Goal: Task Accomplishment & Management: Use online tool/utility

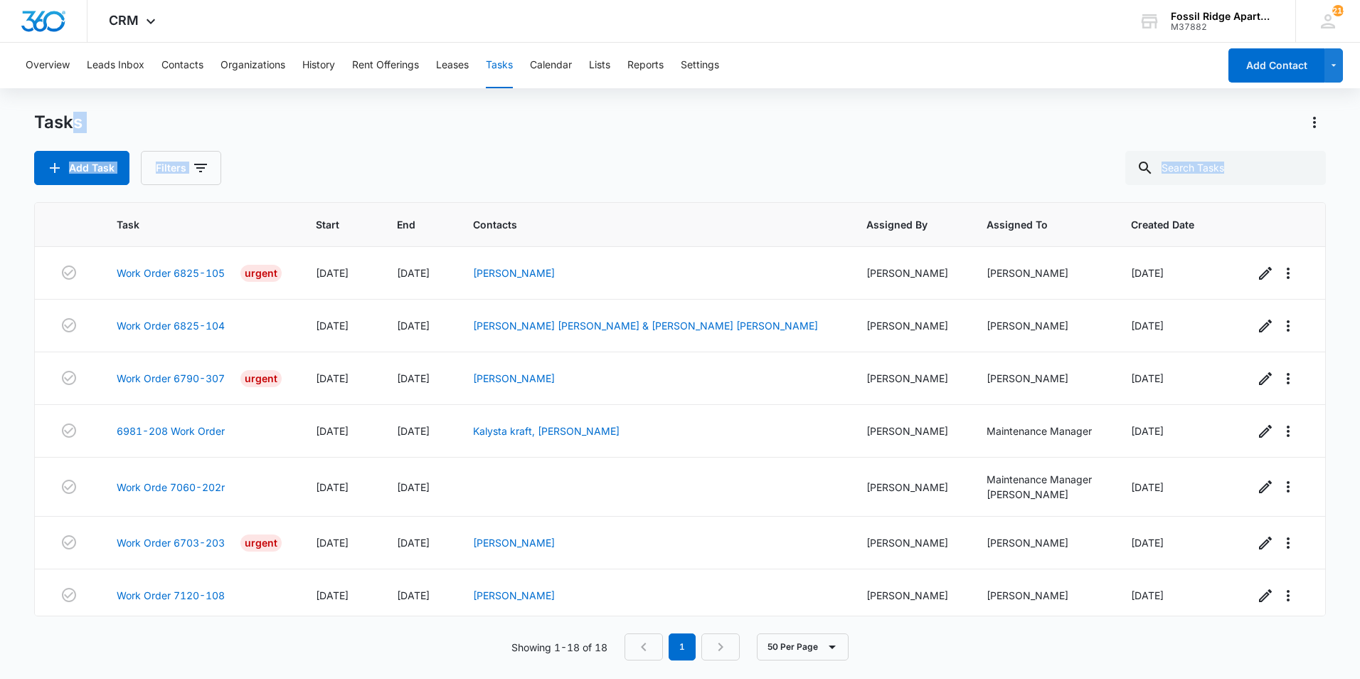
drag, startPoint x: 0, startPoint y: 0, endPoint x: 30, endPoint y: 452, distance: 453.4
click at [29, 453] on main "Tasks Add Task Filters Task Start End Contacts Assigned By Assigned To Created …" at bounding box center [680, 394] width 1360 height 566
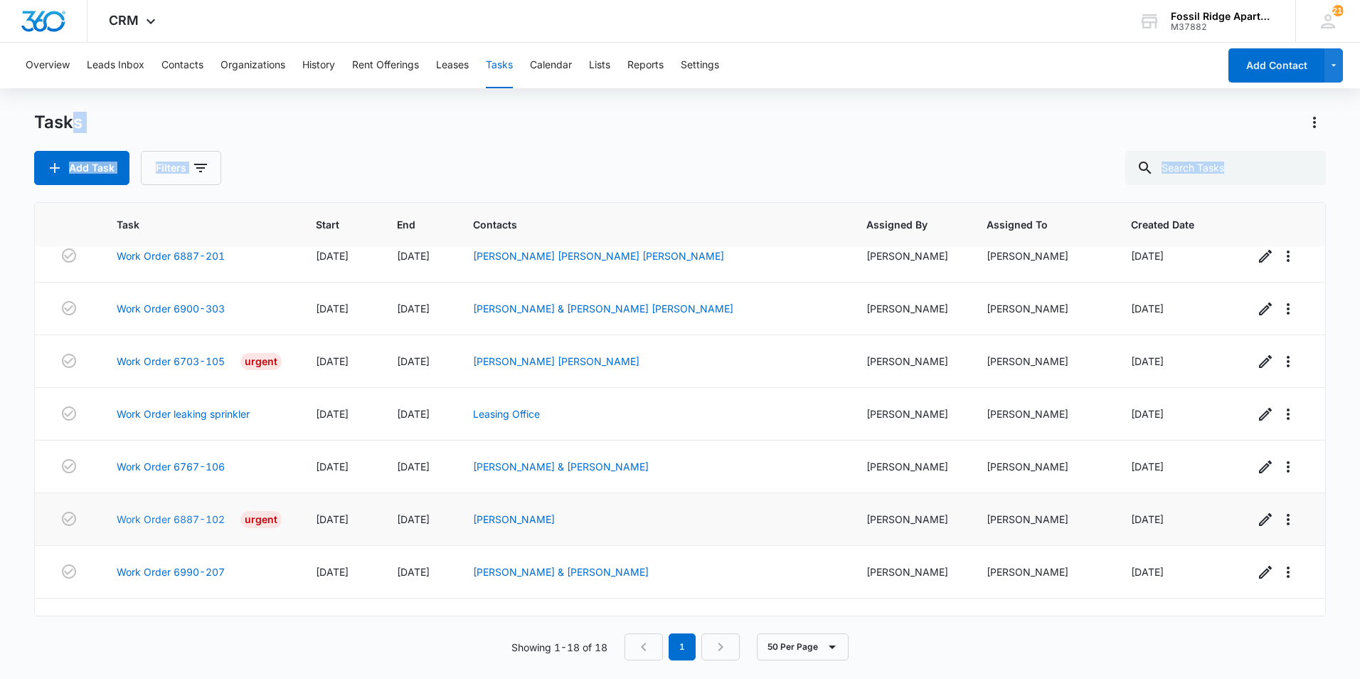
scroll to position [585, 0]
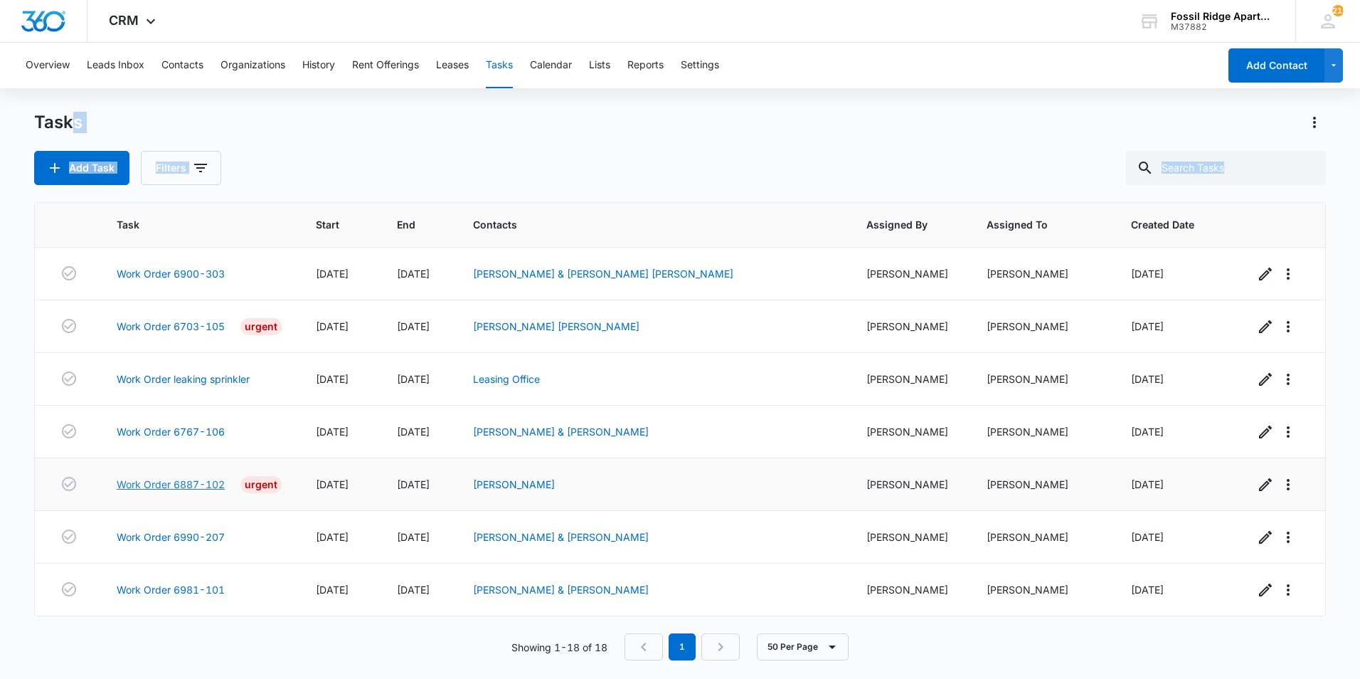
click at [173, 486] on link "Work Order 6887-102" at bounding box center [171, 484] width 108 height 15
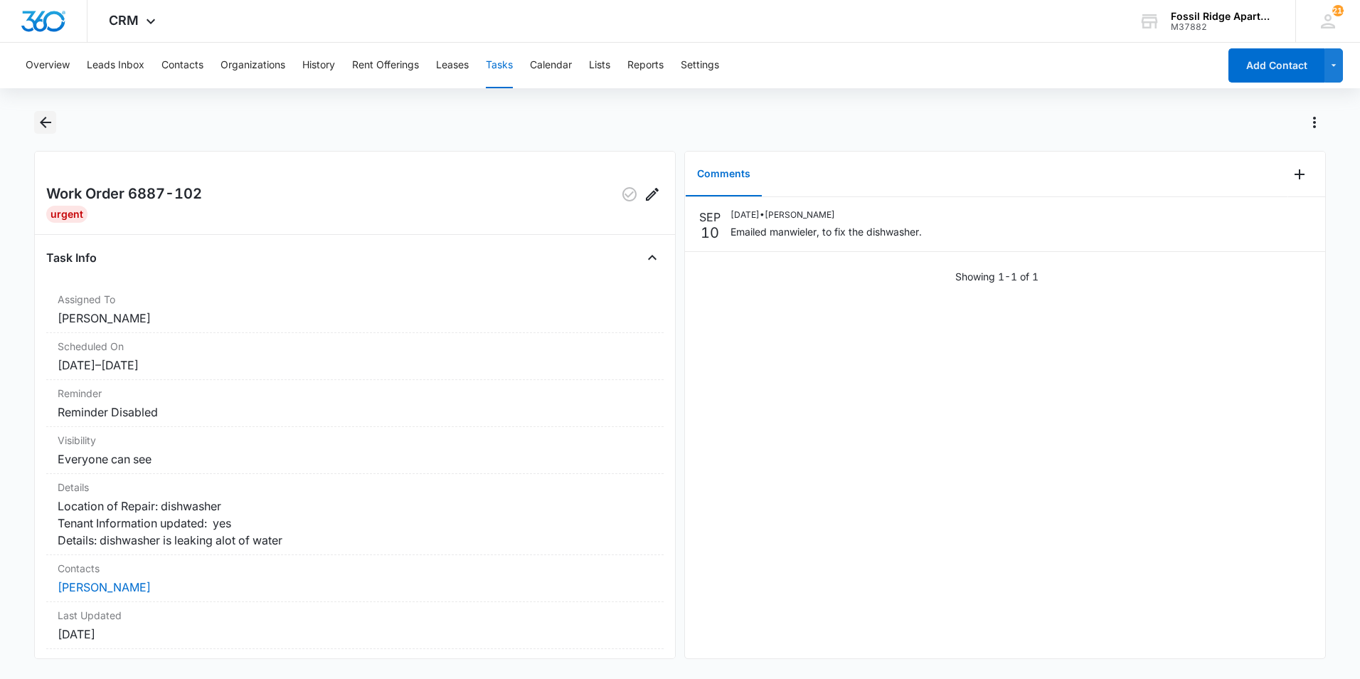
click at [47, 123] on icon "Back" at bounding box center [45, 122] width 11 height 11
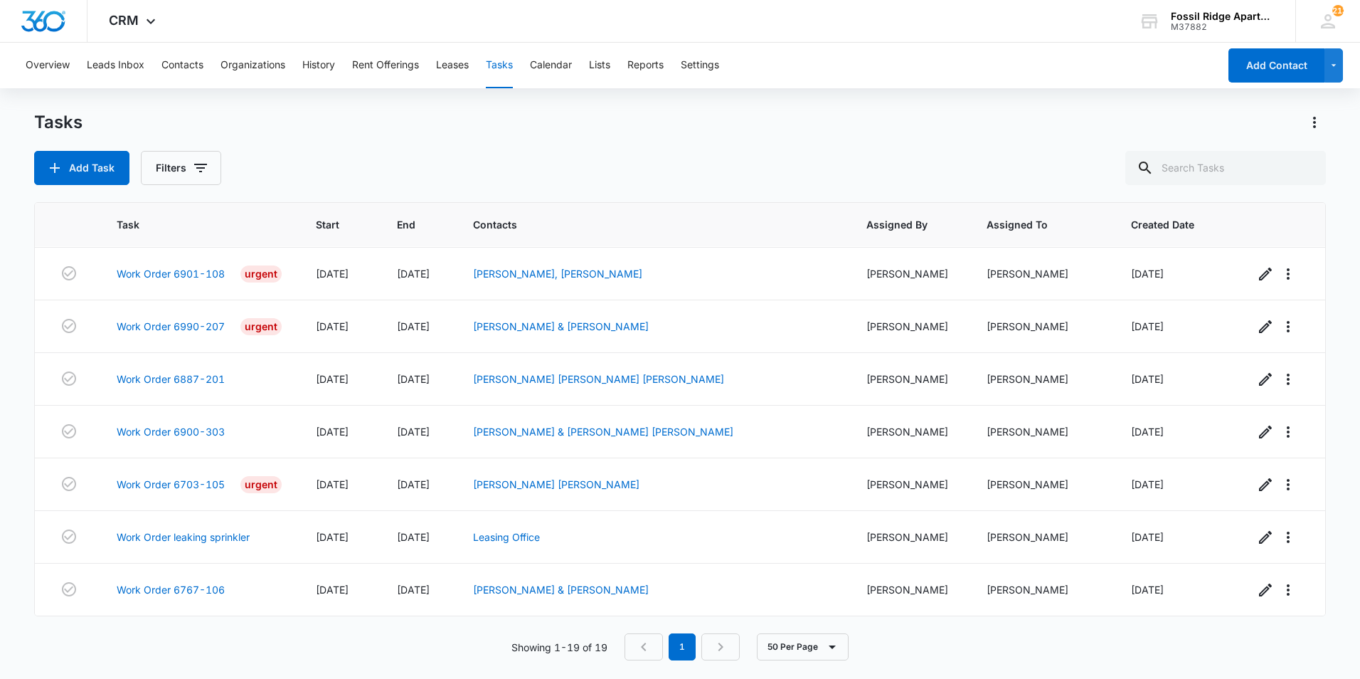
scroll to position [637, 0]
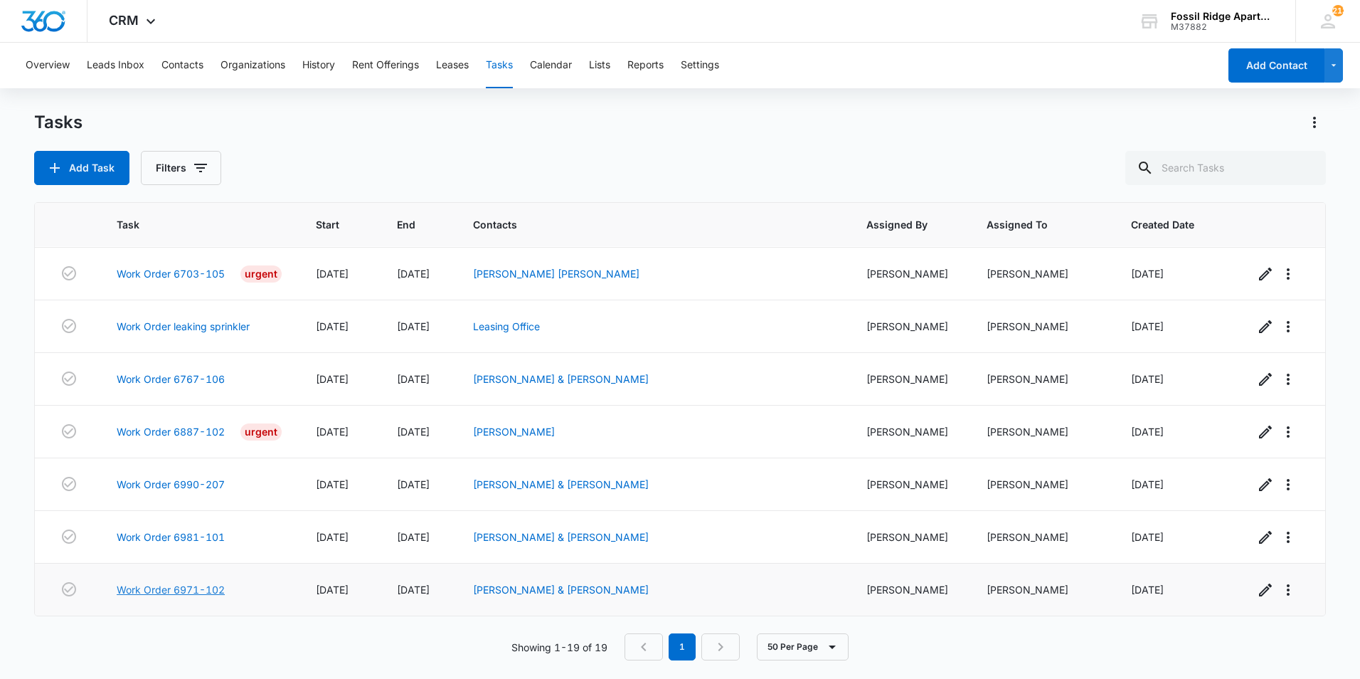
click at [180, 583] on link "Work Order 6971-102" at bounding box center [171, 589] width 108 height 15
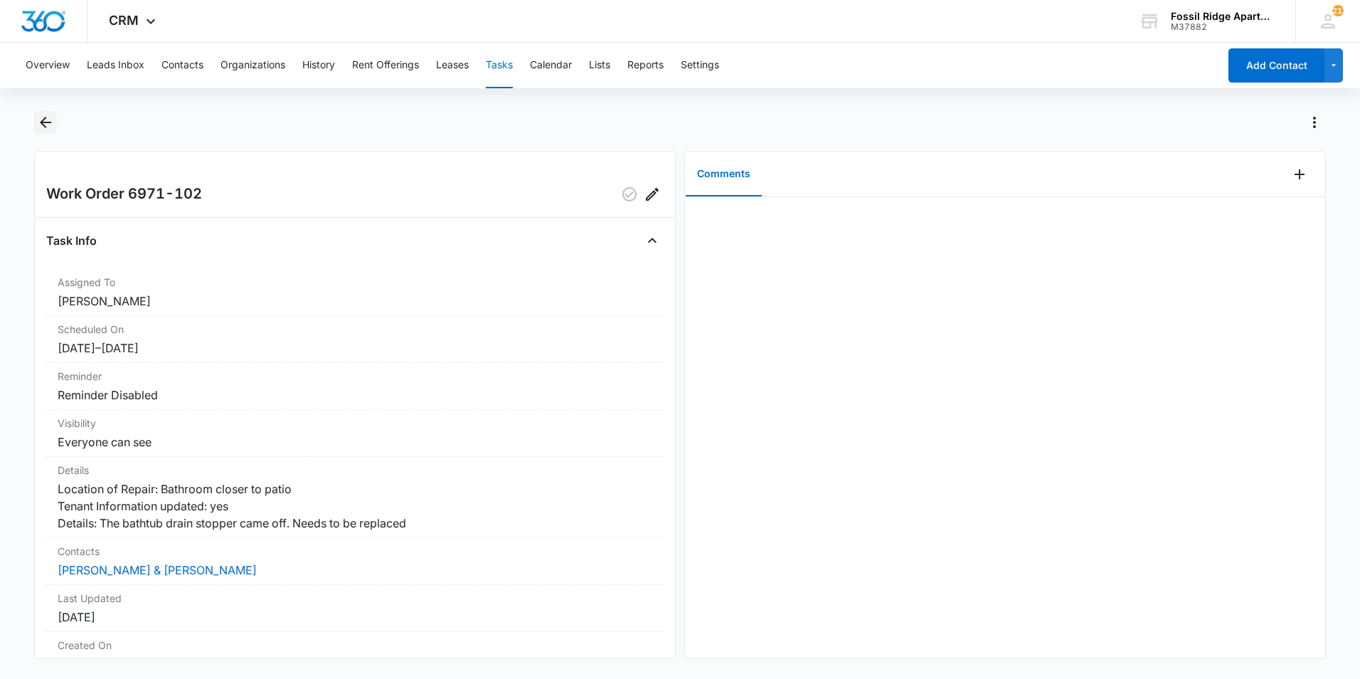
click at [48, 120] on icon "Back" at bounding box center [45, 122] width 17 height 17
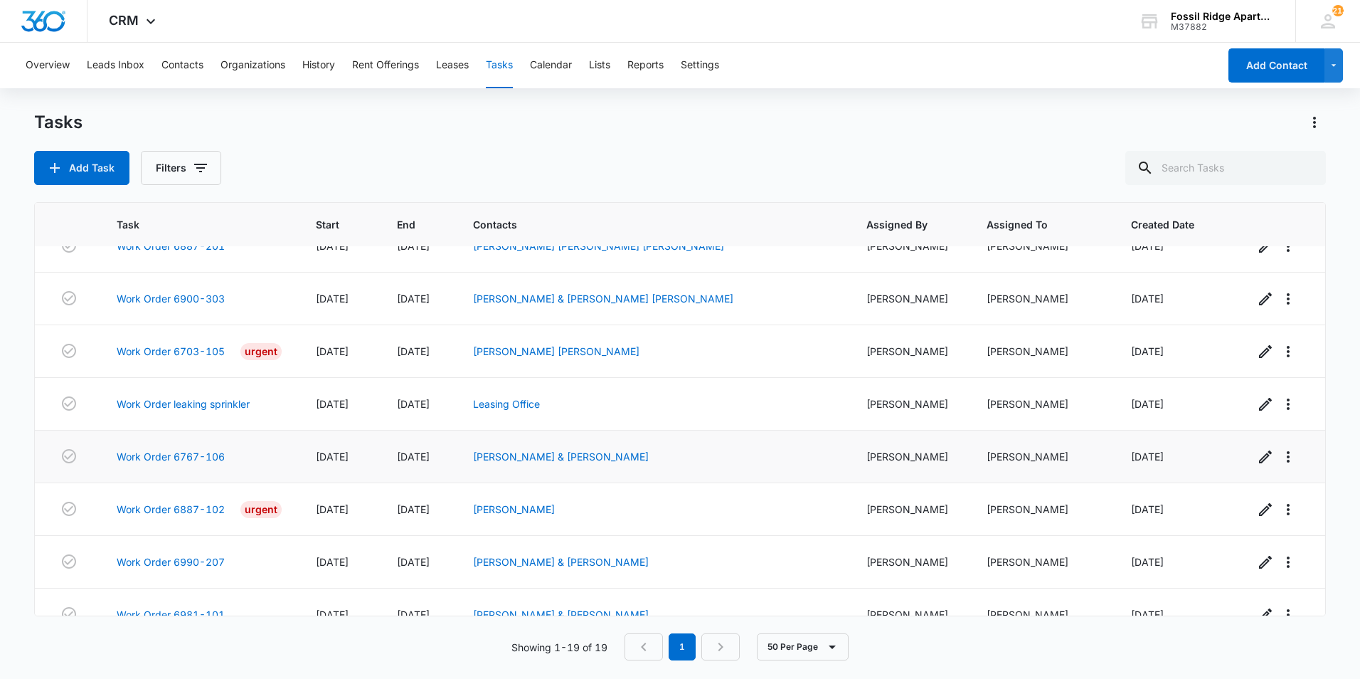
scroll to position [637, 0]
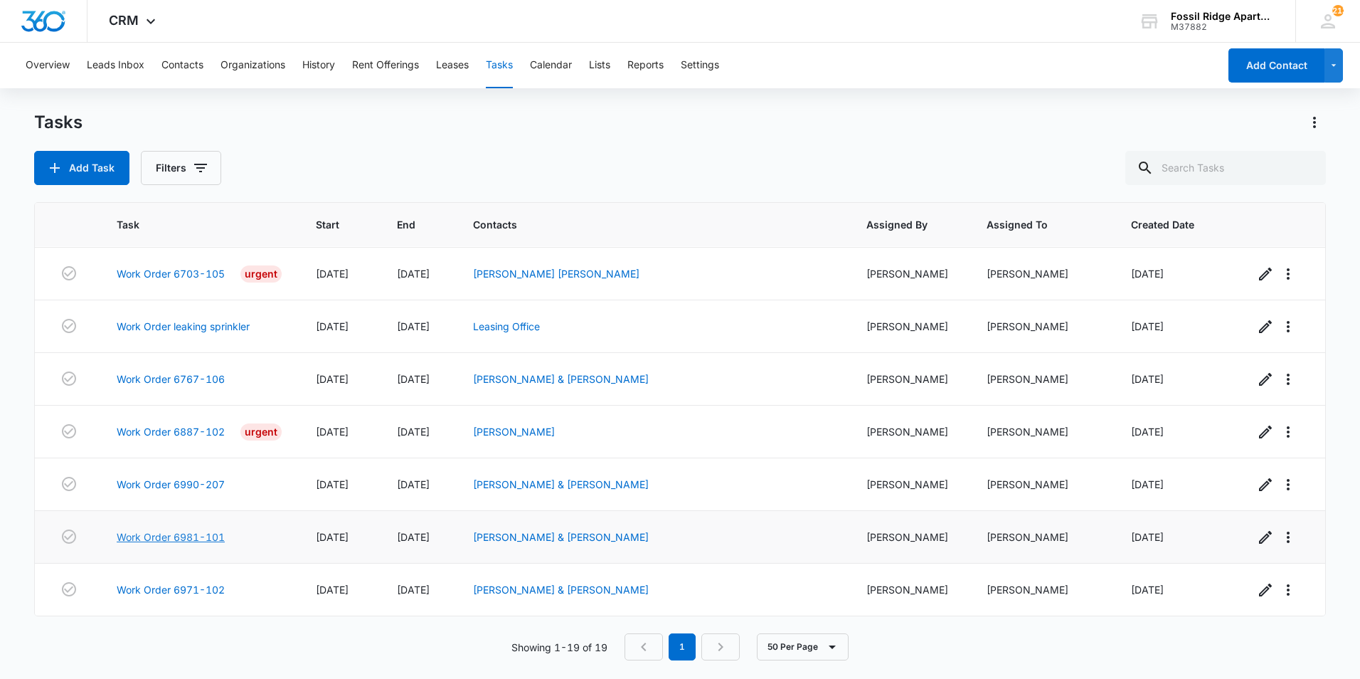
click at [191, 530] on link "Work Order 6981-101" at bounding box center [171, 536] width 108 height 15
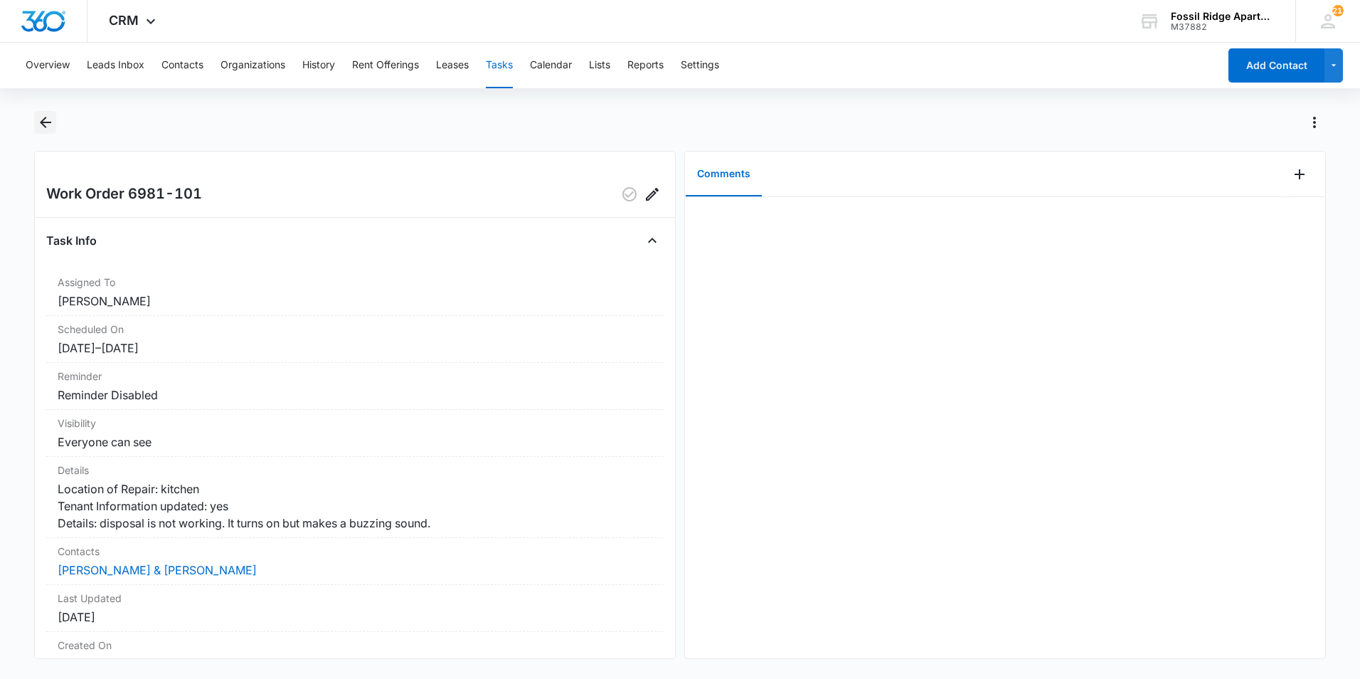
click at [46, 124] on icon "Back" at bounding box center [45, 122] width 17 height 17
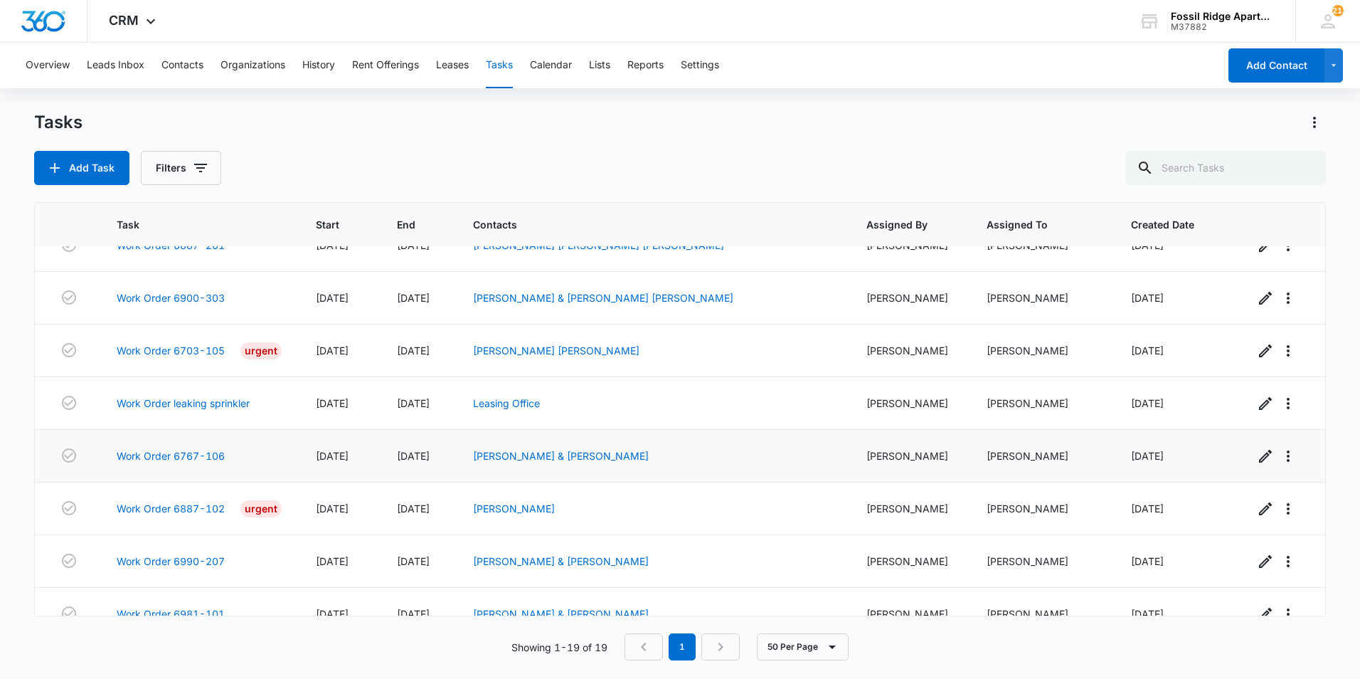
scroll to position [637, 0]
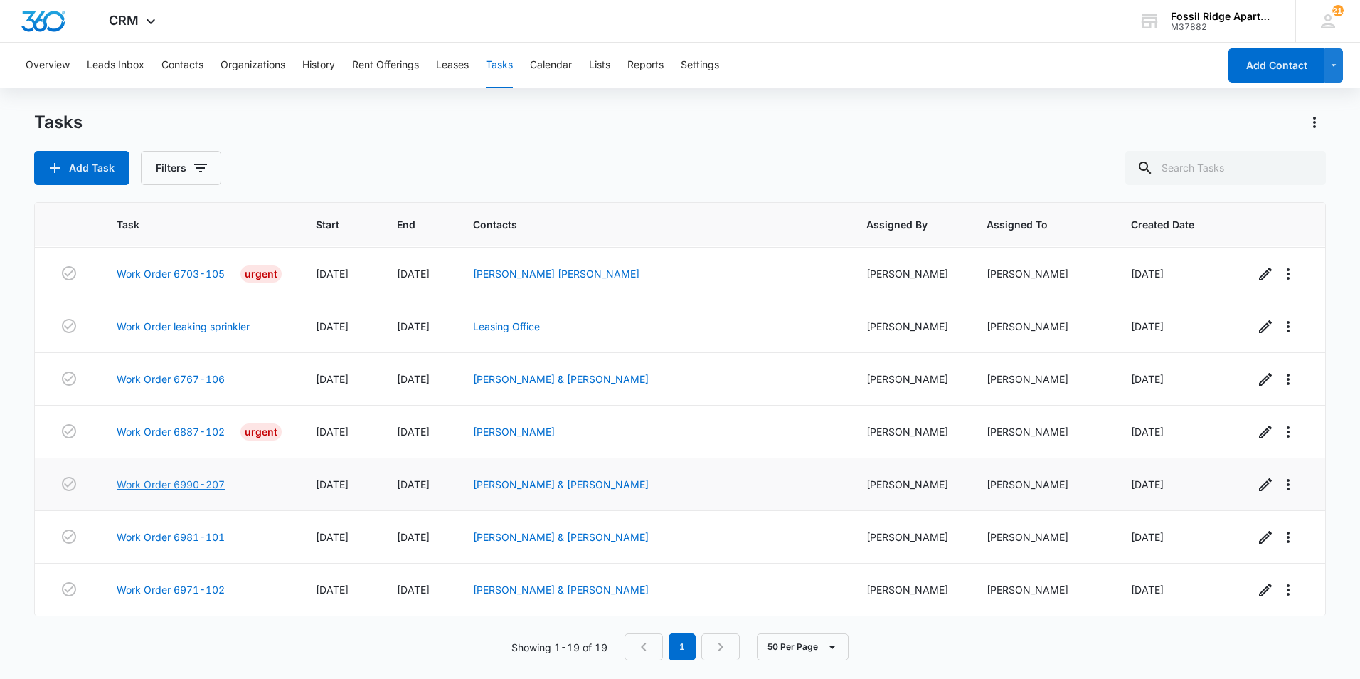
click at [194, 481] on link "Work Order 6990-207" at bounding box center [171, 484] width 108 height 15
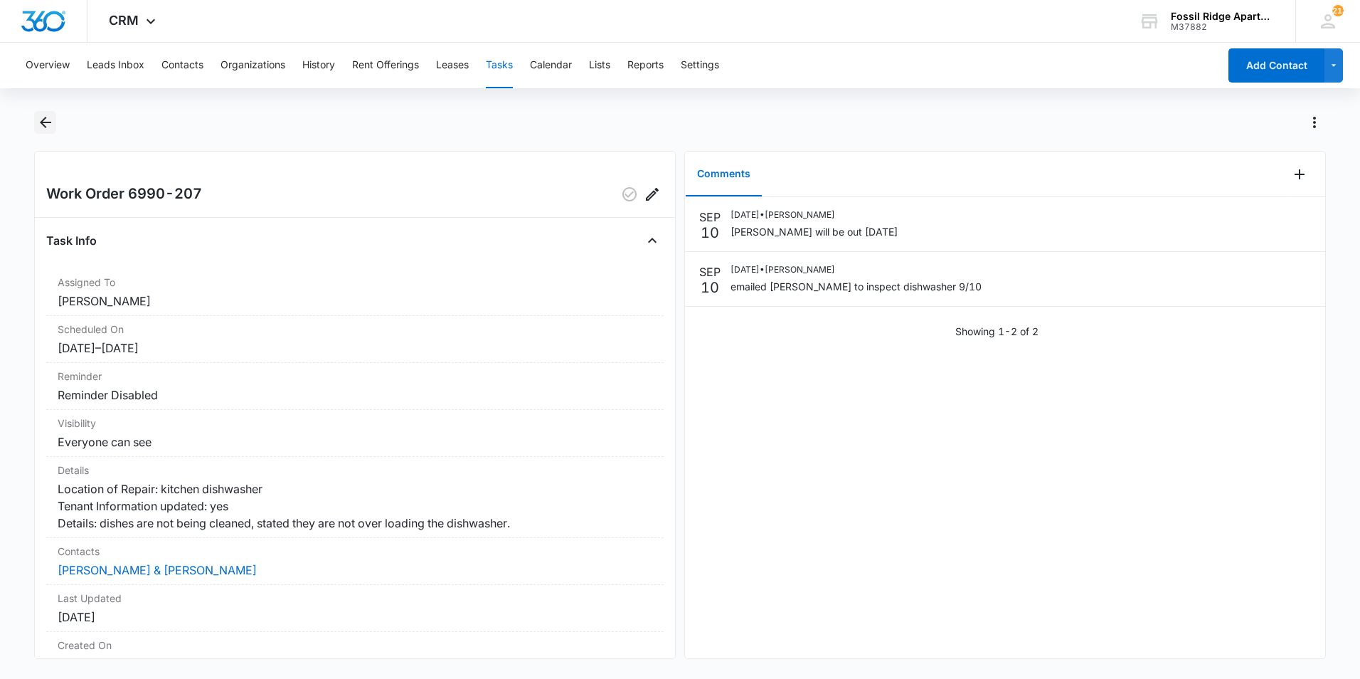
click at [47, 129] on icon "Back" at bounding box center [45, 122] width 17 height 17
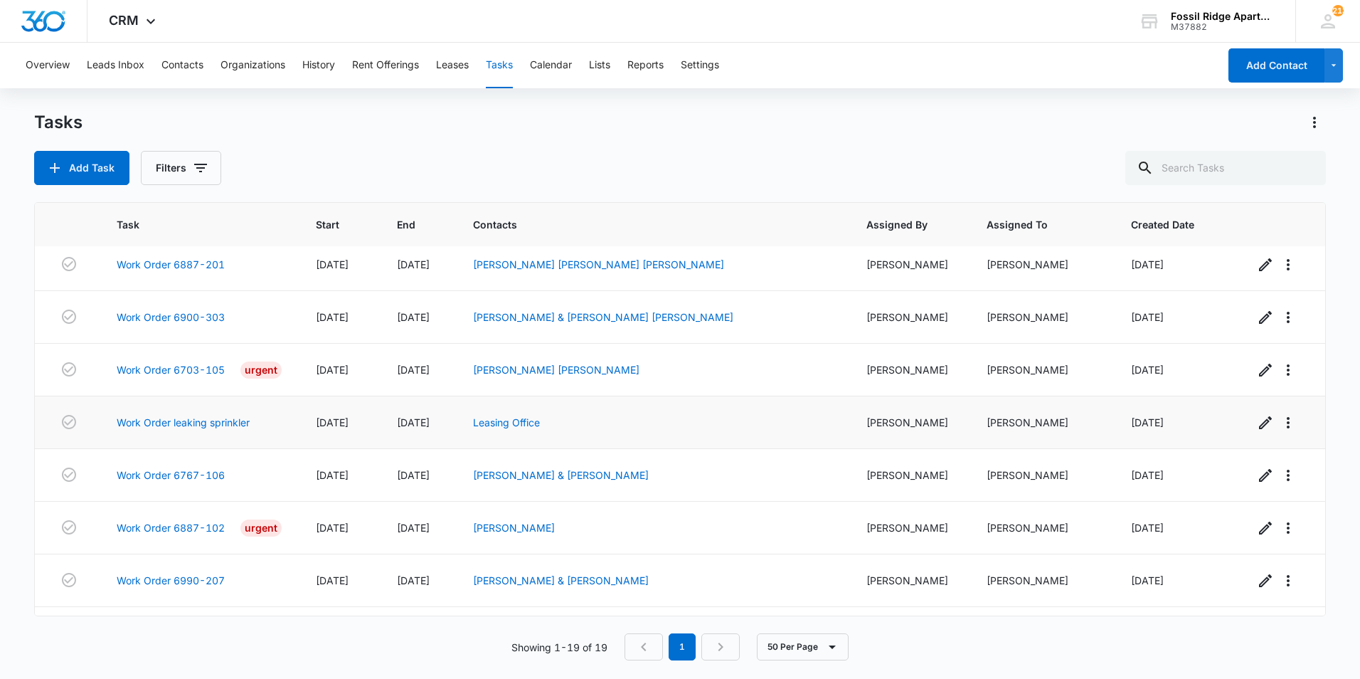
scroll to position [637, 0]
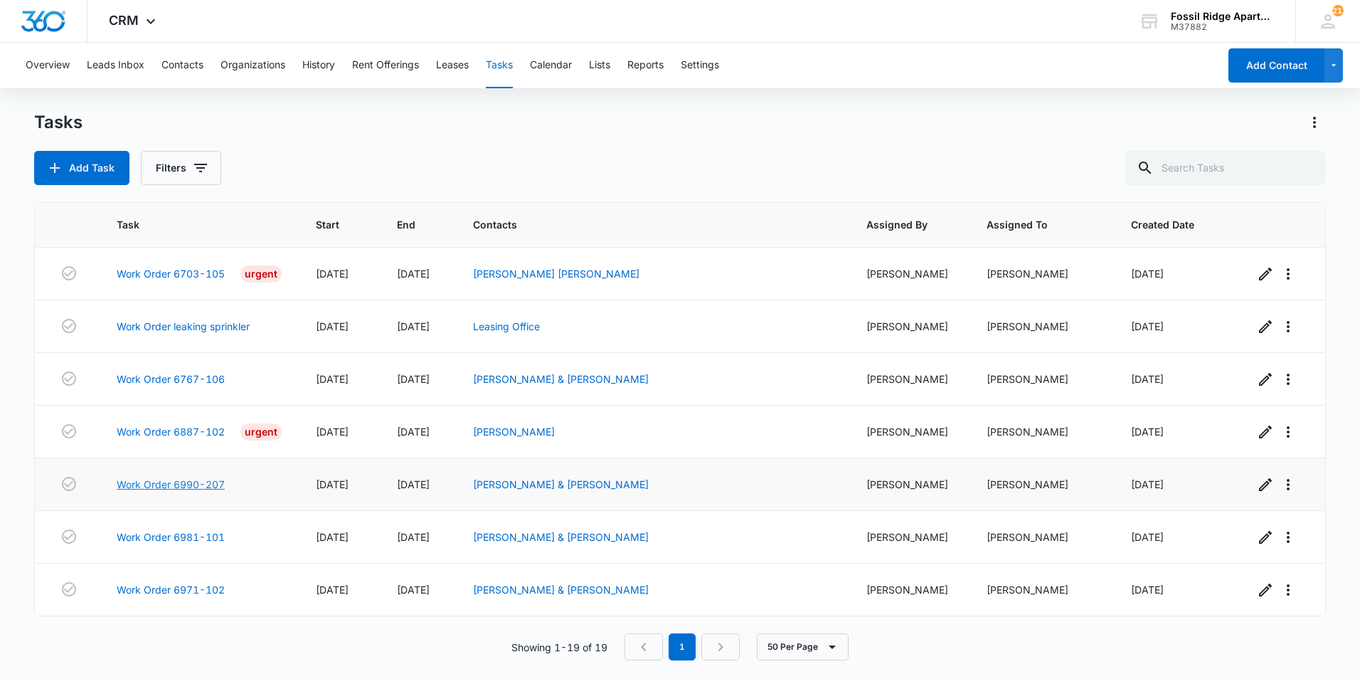
click at [206, 484] on link "Work Order 6990-207" at bounding box center [171, 484] width 108 height 15
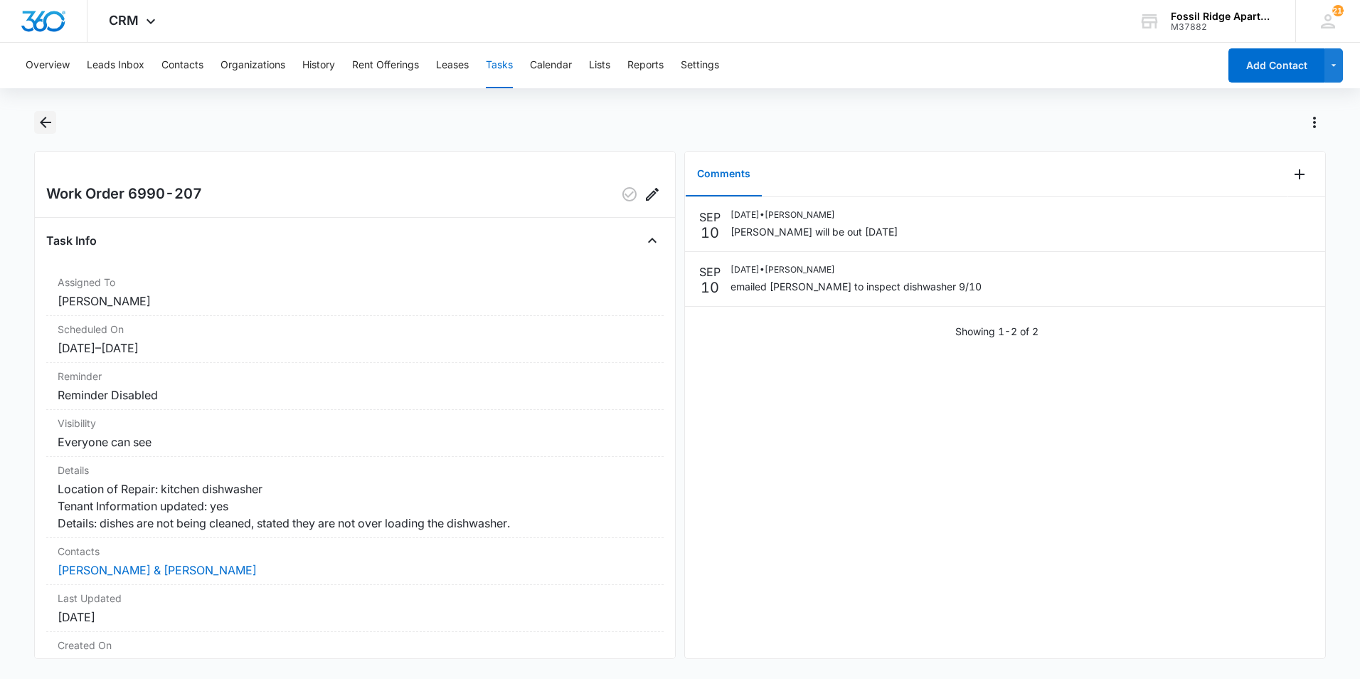
click at [56, 120] on button "Back" at bounding box center [45, 122] width 22 height 23
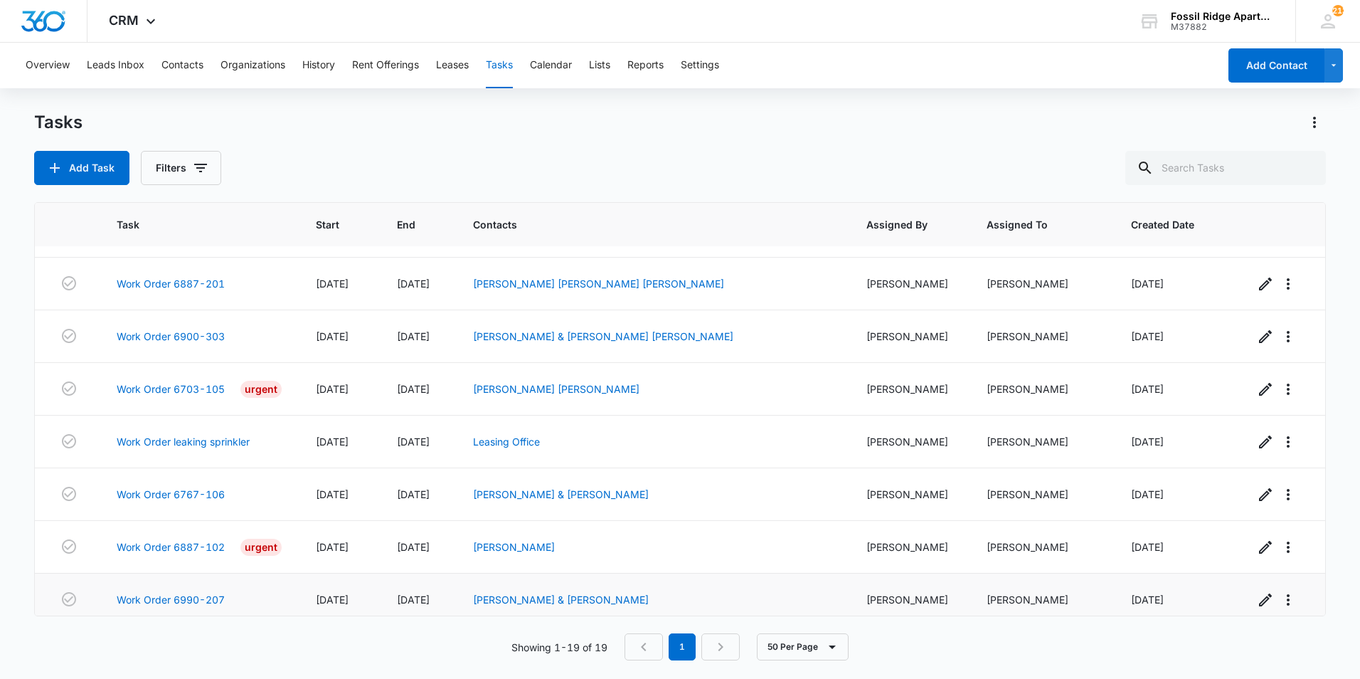
scroll to position [637, 0]
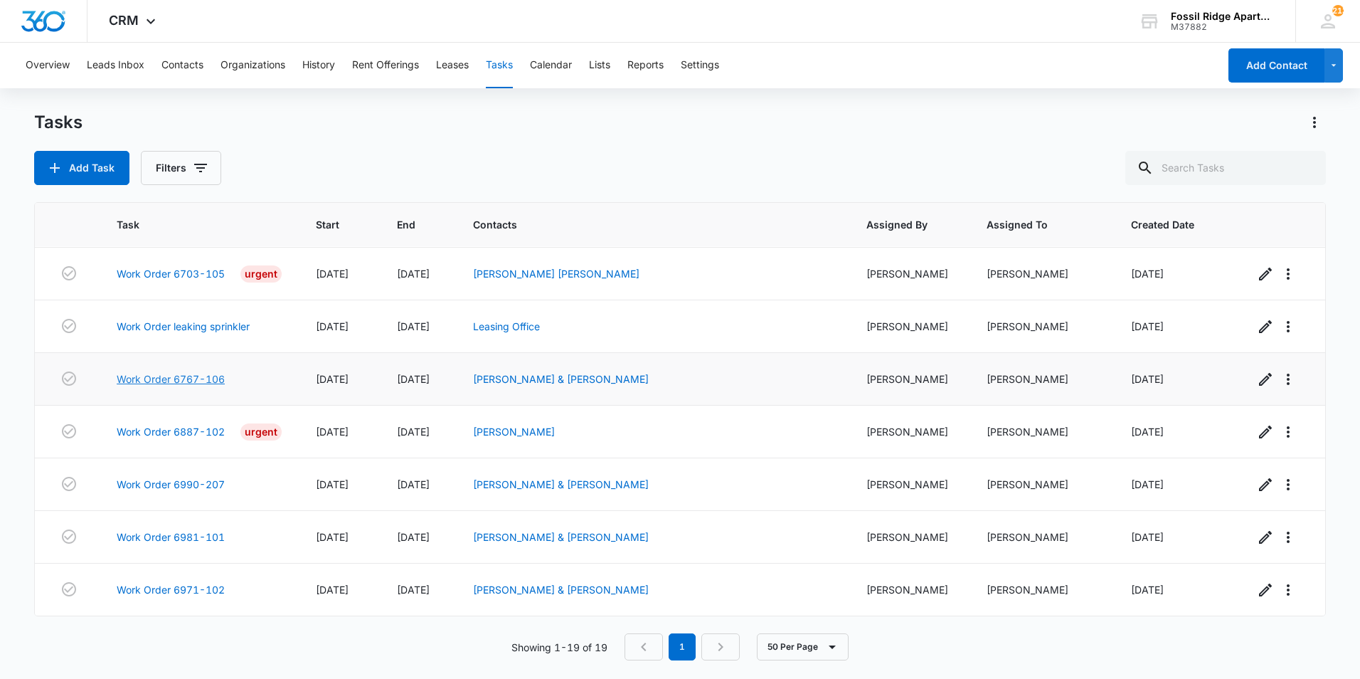
click at [189, 380] on link "Work Order 6767-106" at bounding box center [171, 378] width 108 height 15
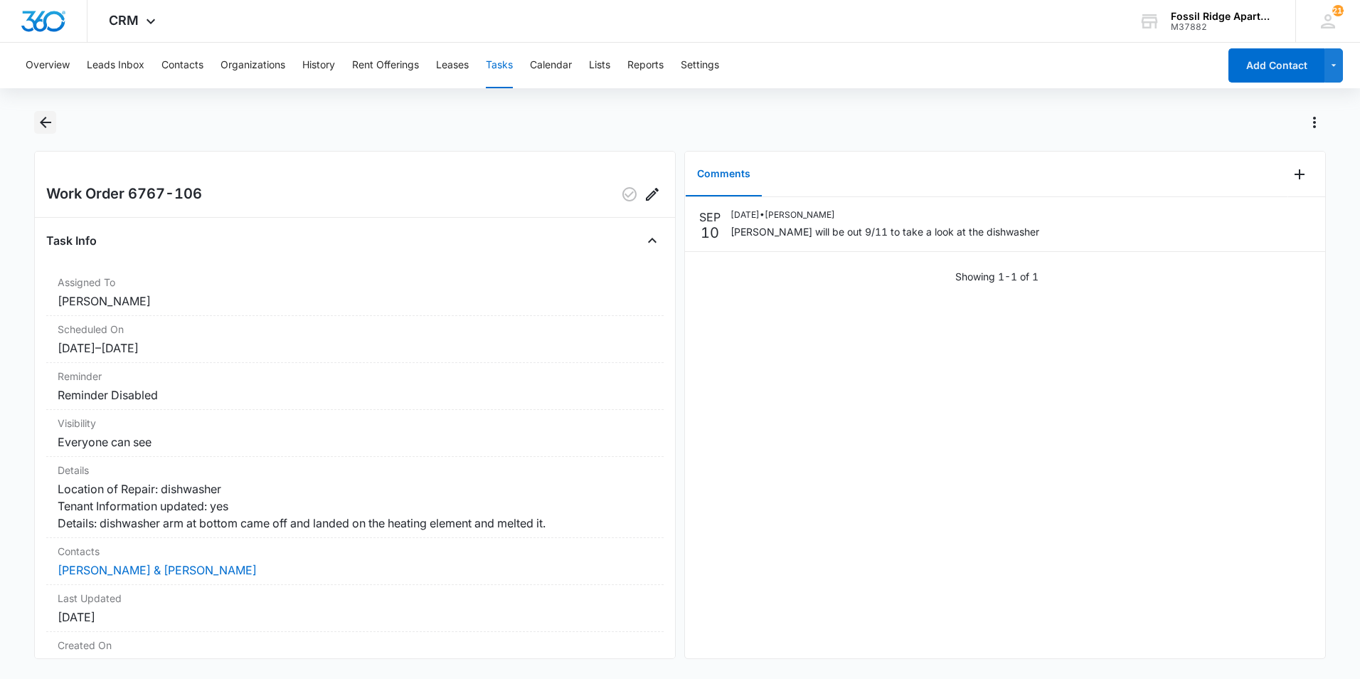
click at [45, 128] on icon "Back" at bounding box center [45, 122] width 17 height 17
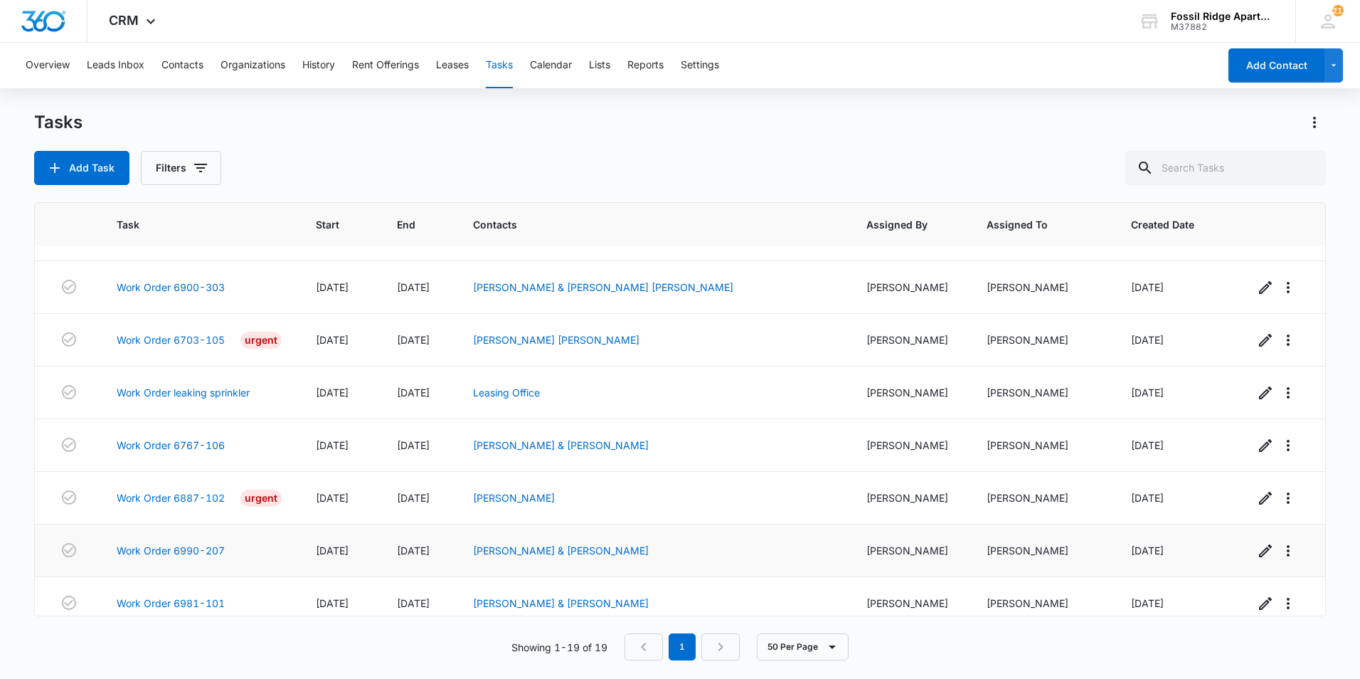
scroll to position [637, 0]
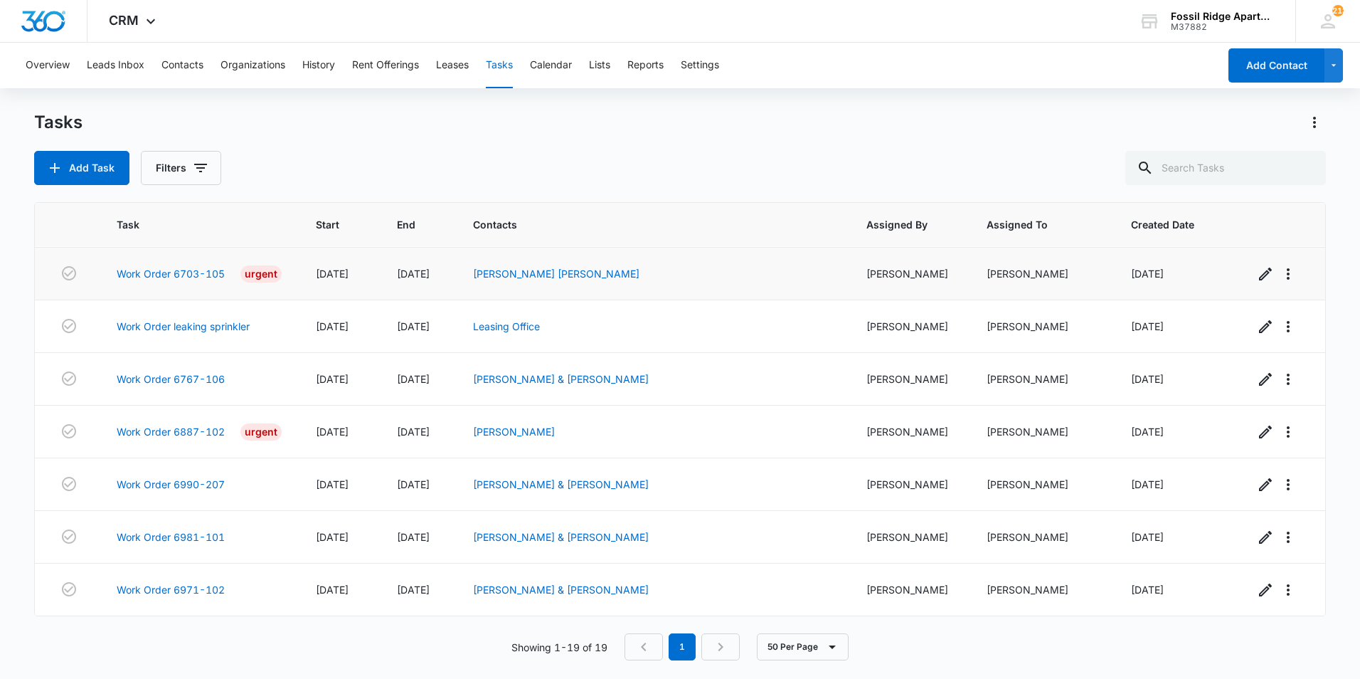
click at [193, 283] on td "Work Order 6703-105 Urgent" at bounding box center [199, 274] width 199 height 53
click at [193, 275] on link "Work Order 6703-105" at bounding box center [171, 273] width 108 height 15
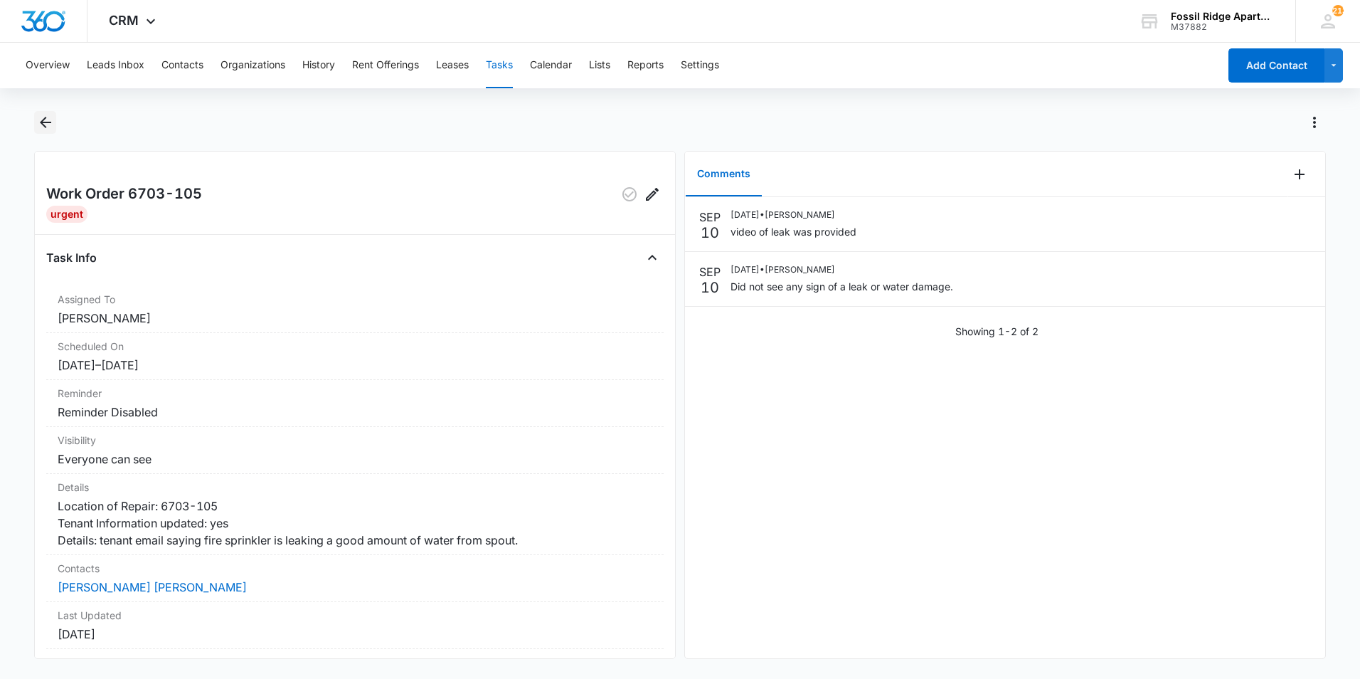
click at [44, 123] on icon "Back" at bounding box center [45, 122] width 11 height 11
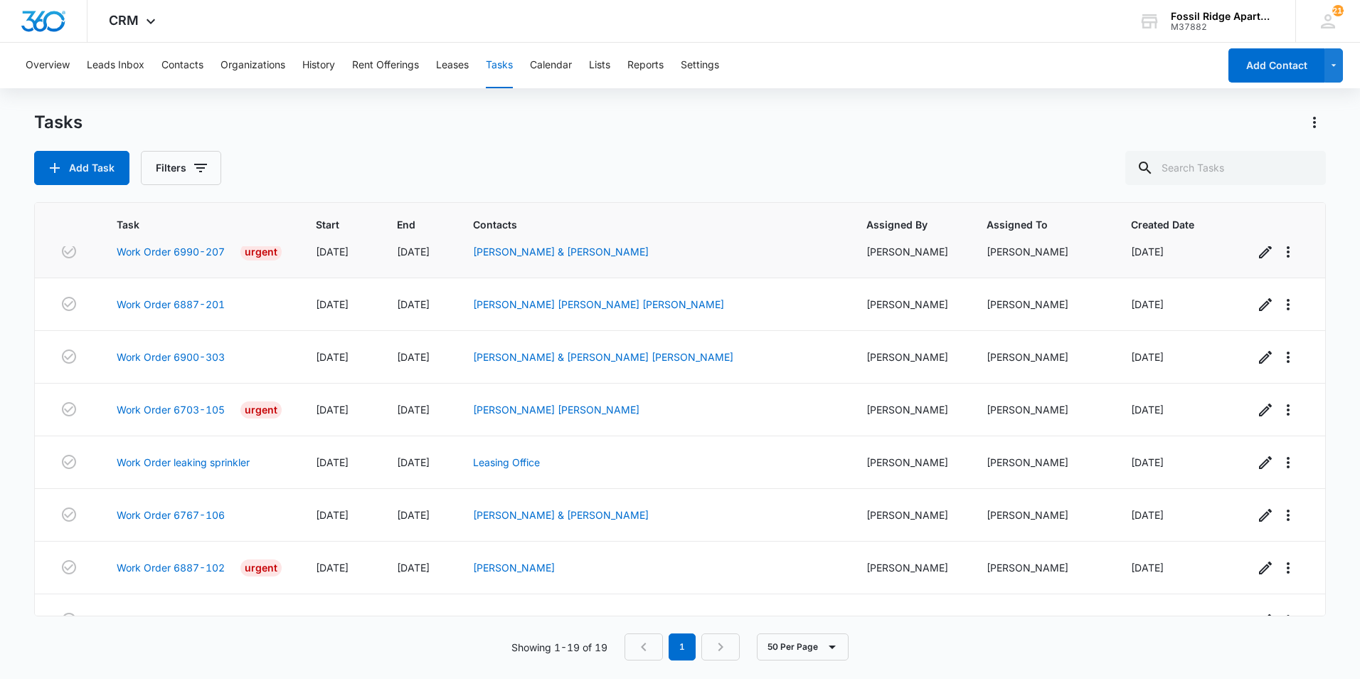
scroll to position [495, 0]
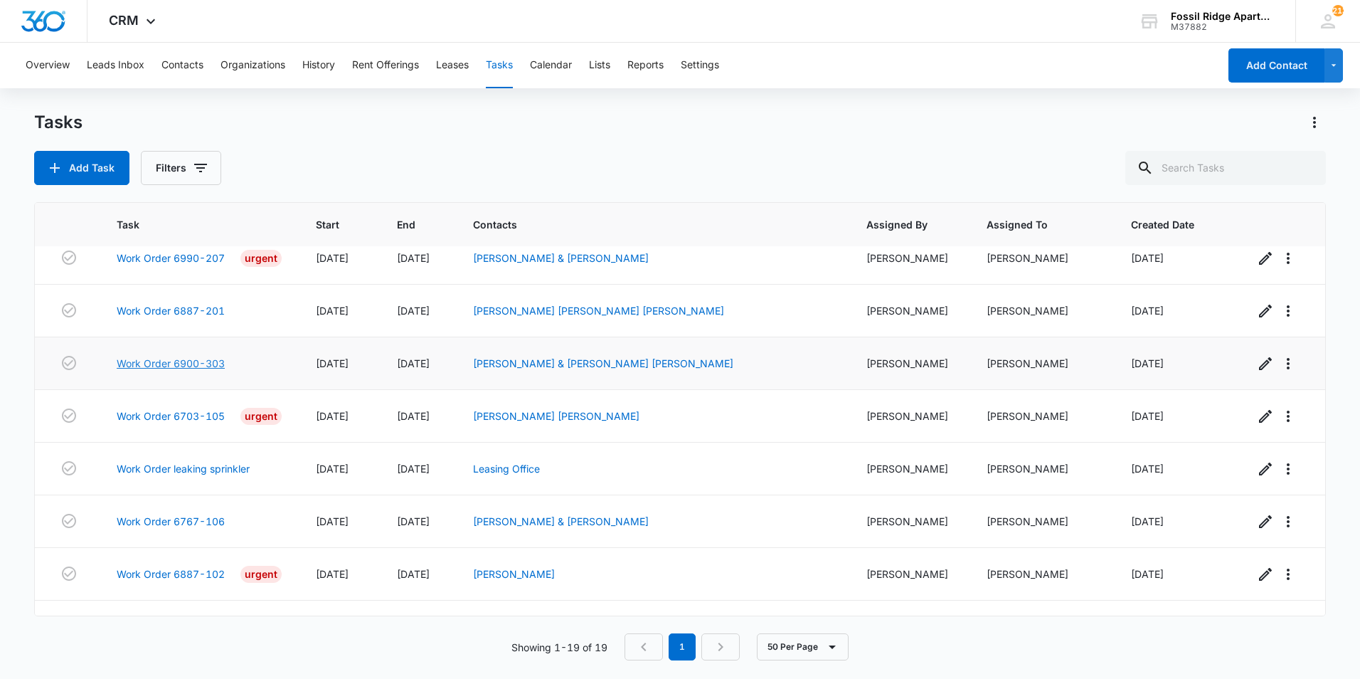
click at [185, 359] on link "Work Order 6900-303" at bounding box center [171, 363] width 108 height 15
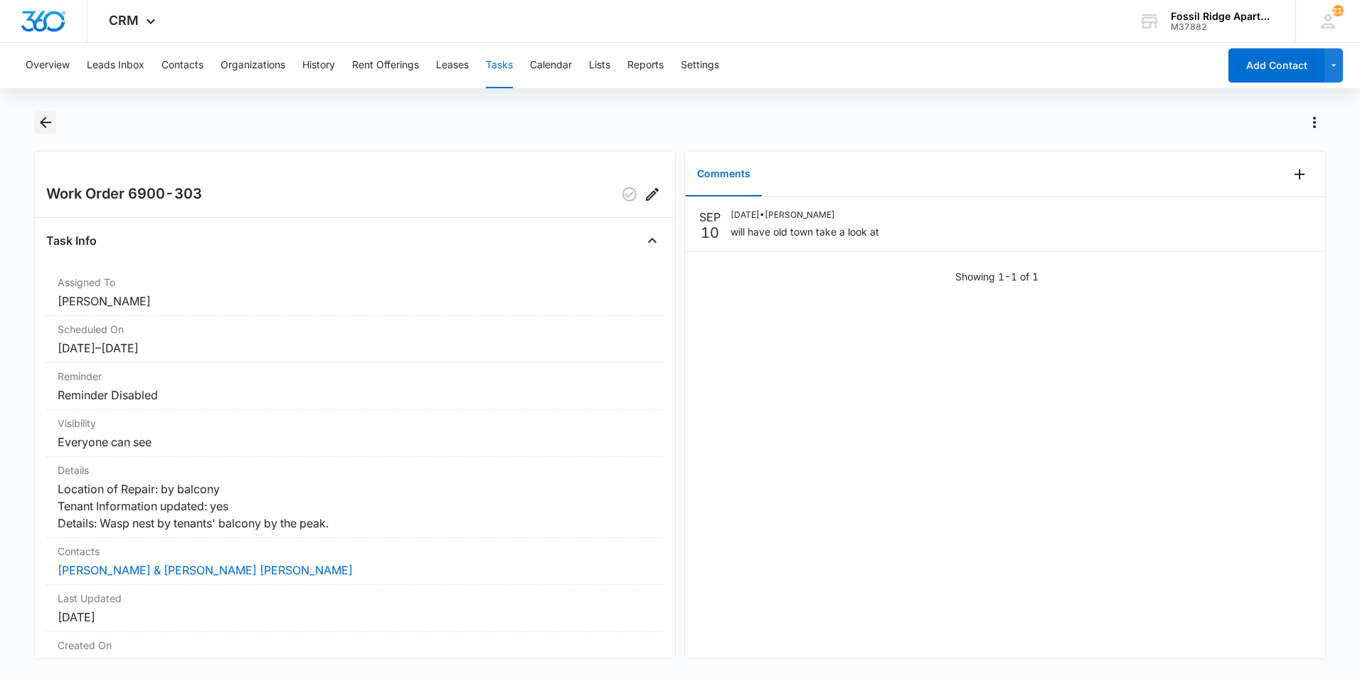
click at [37, 132] on button "Back" at bounding box center [45, 122] width 22 height 23
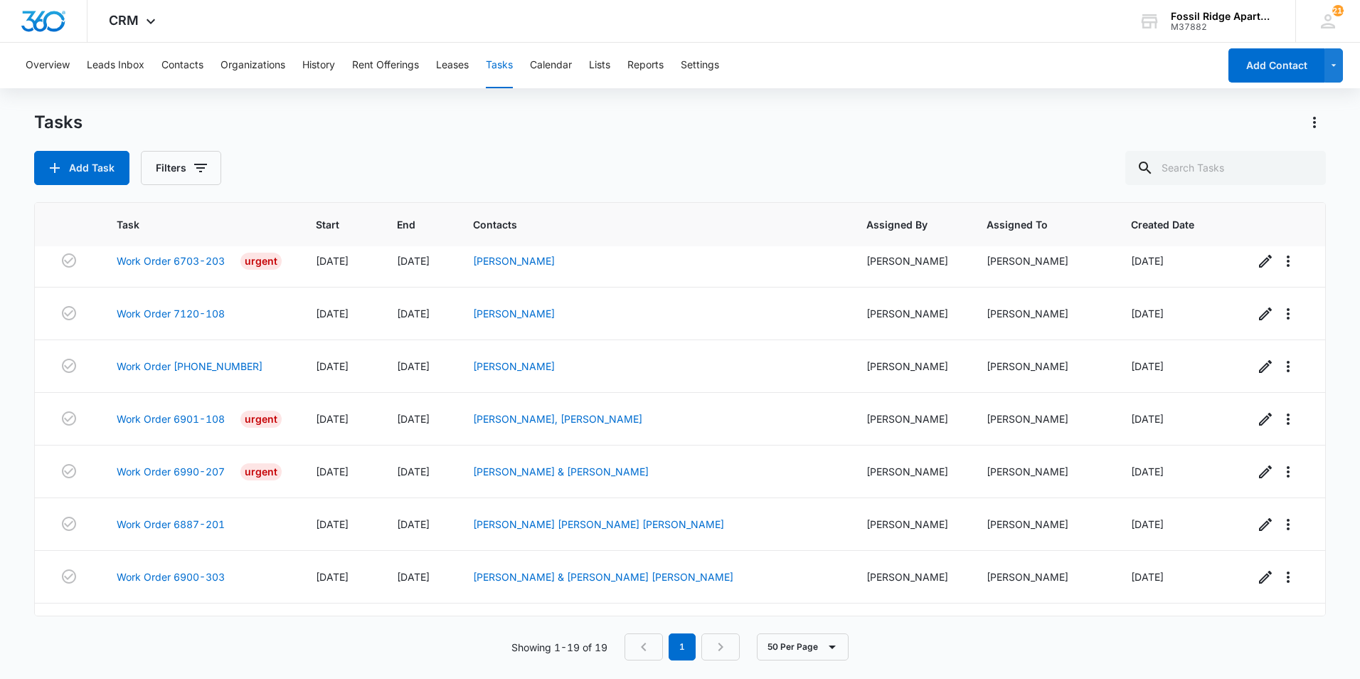
scroll to position [637, 0]
